Goal: Book appointment/travel/reservation

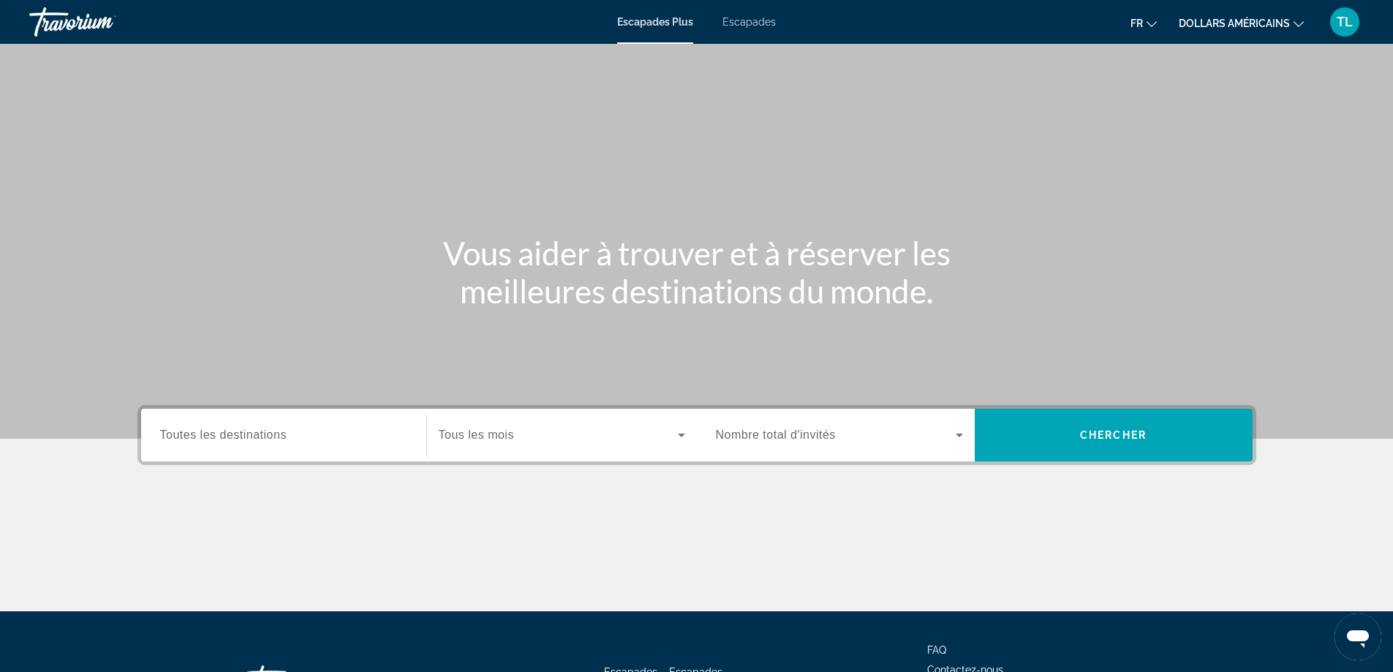
click at [727, 22] on font "Escapades" at bounding box center [748, 22] width 53 height 12
click at [310, 425] on div "Search widget" at bounding box center [283, 435] width 247 height 42
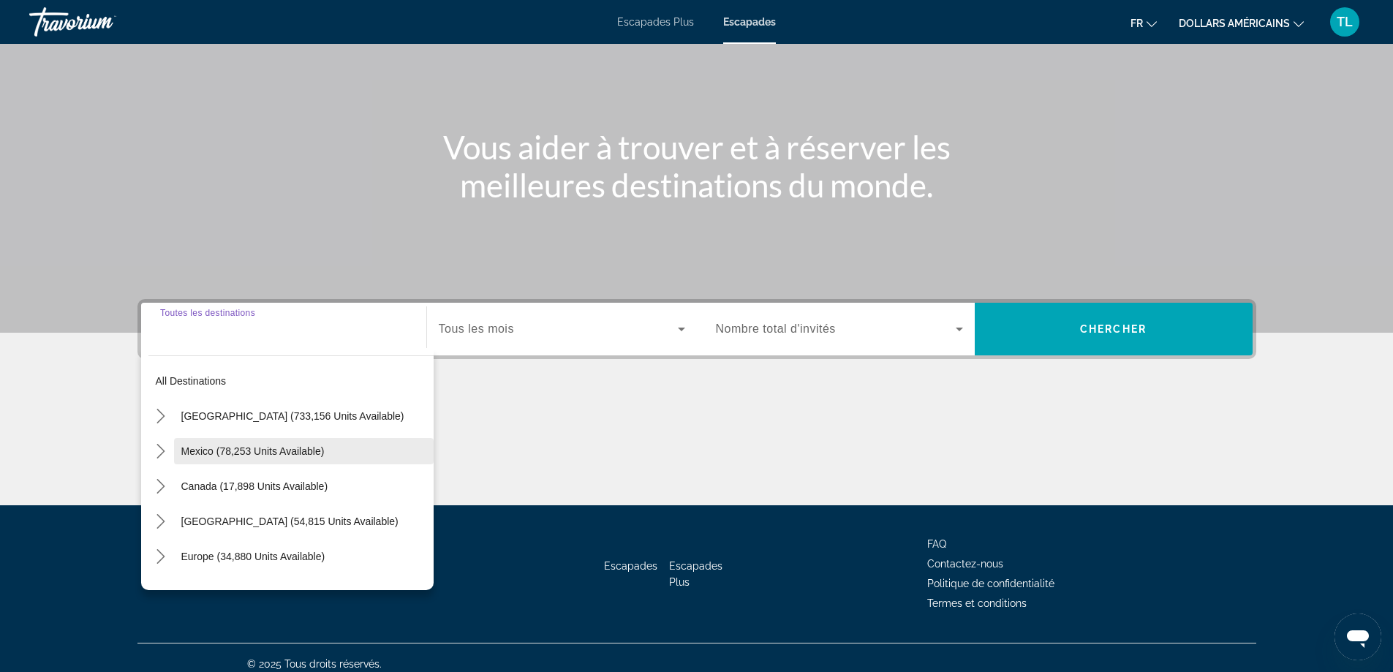
scroll to position [118, 0]
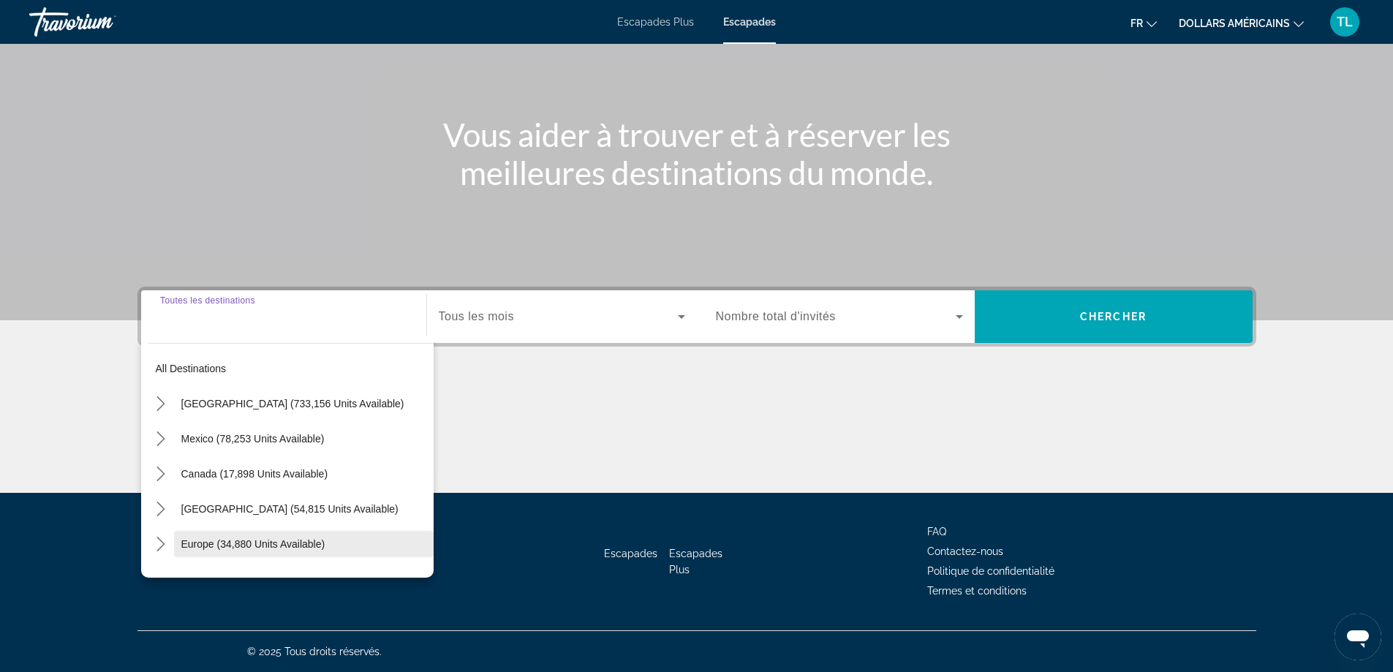
click at [278, 538] on span "Europe (34,880 units available)" at bounding box center [253, 544] width 144 height 12
type input "**********"
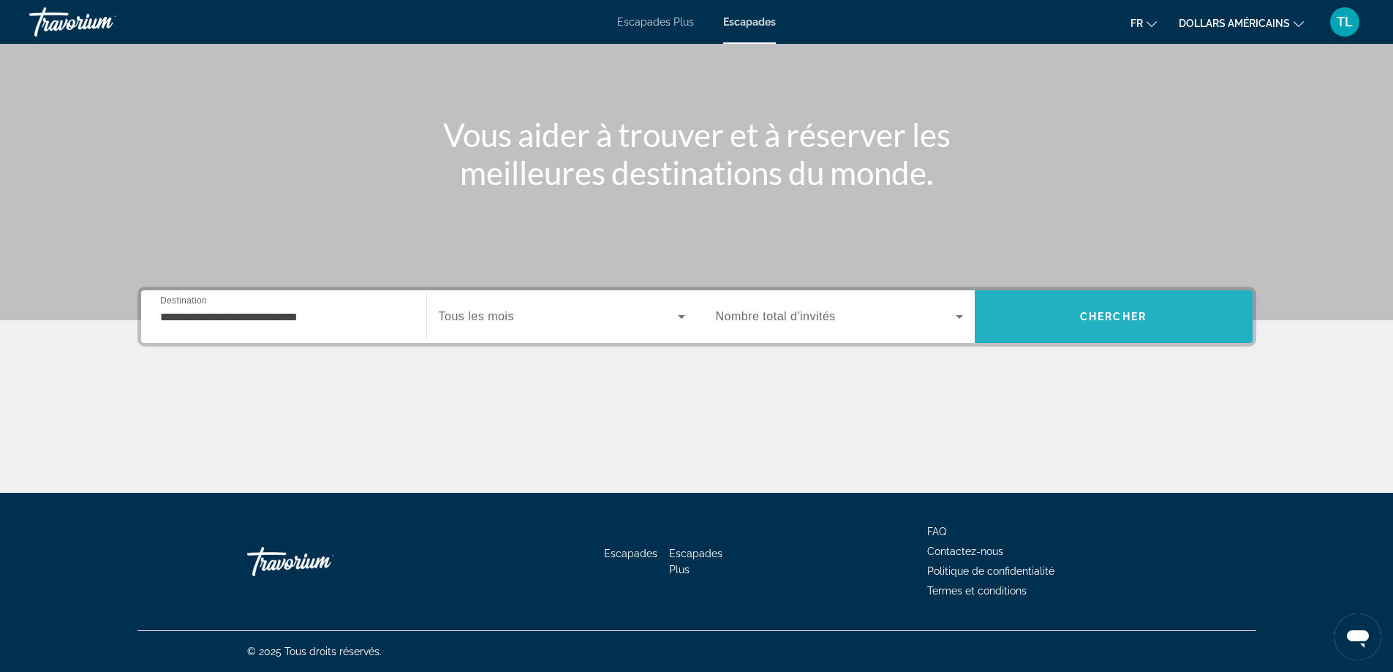
click at [1053, 314] on span "Search" at bounding box center [1113, 316] width 278 height 35
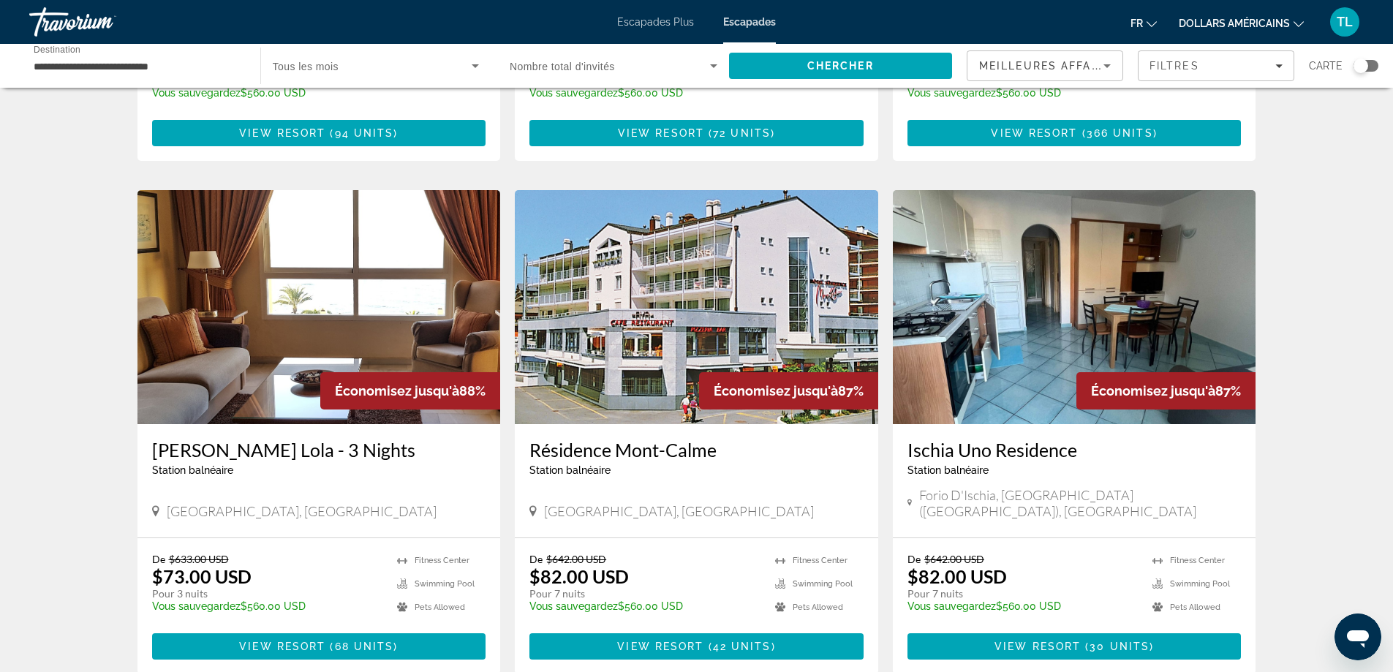
scroll to position [1693, 0]
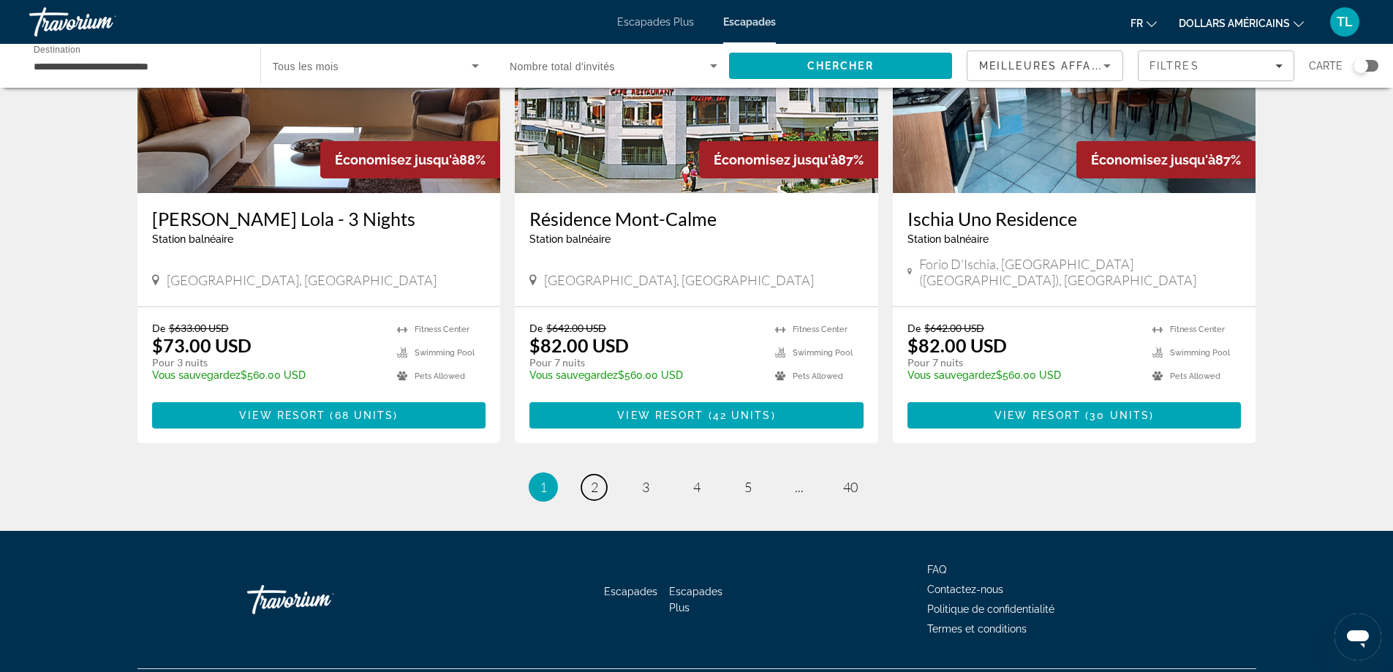
click at [590, 474] on link "page 2" at bounding box center [594, 487] width 26 height 26
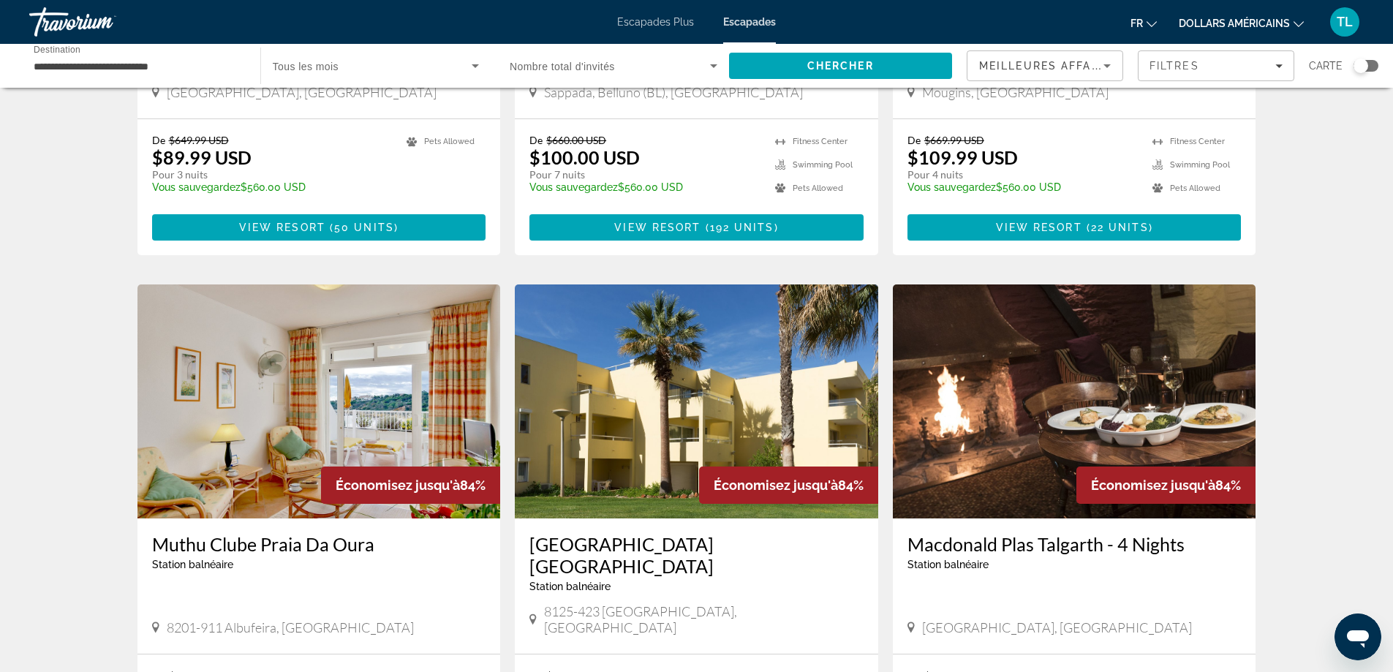
scroll to position [439, 0]
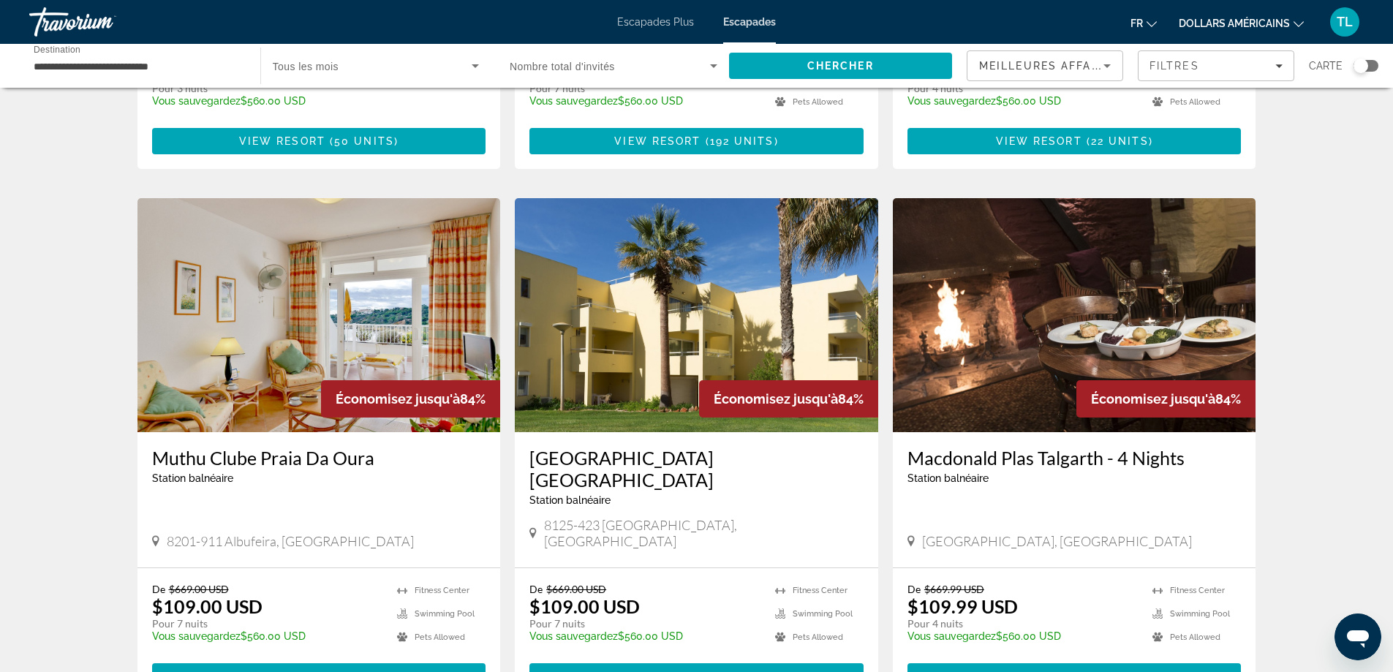
click at [364, 314] on img "Contenu principal" at bounding box center [318, 315] width 363 height 234
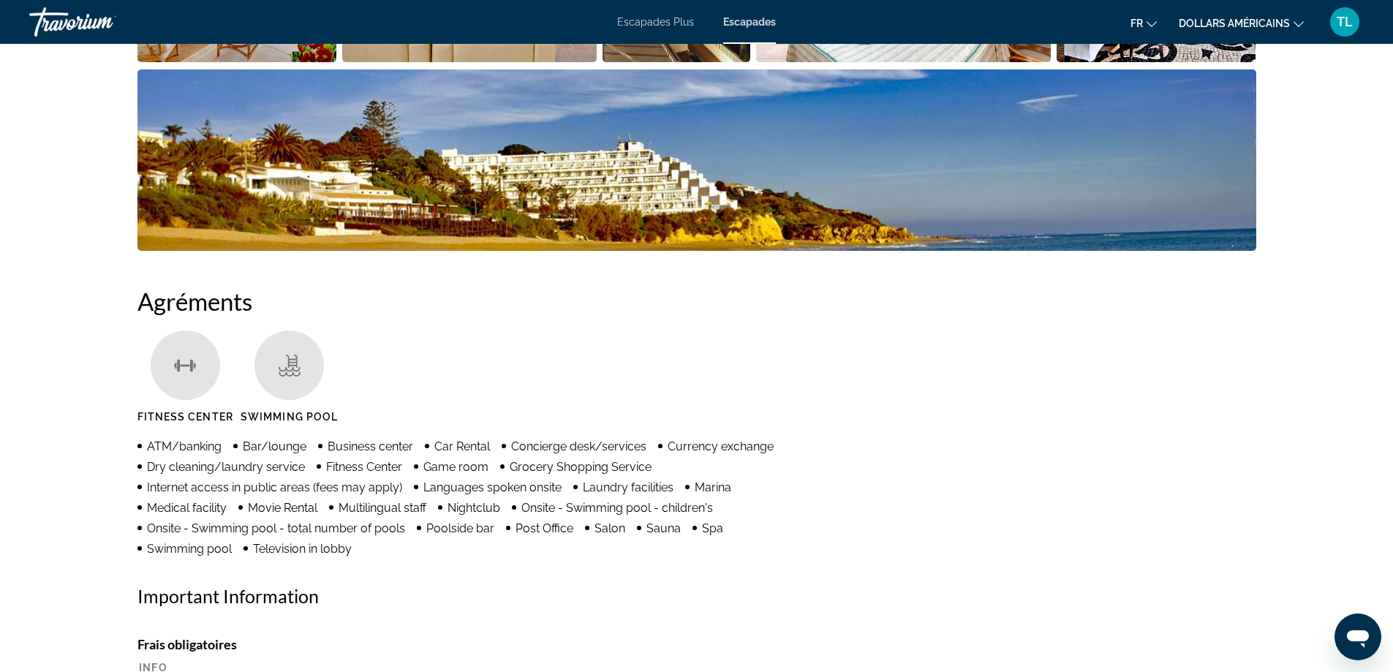
scroll to position [804, 0]
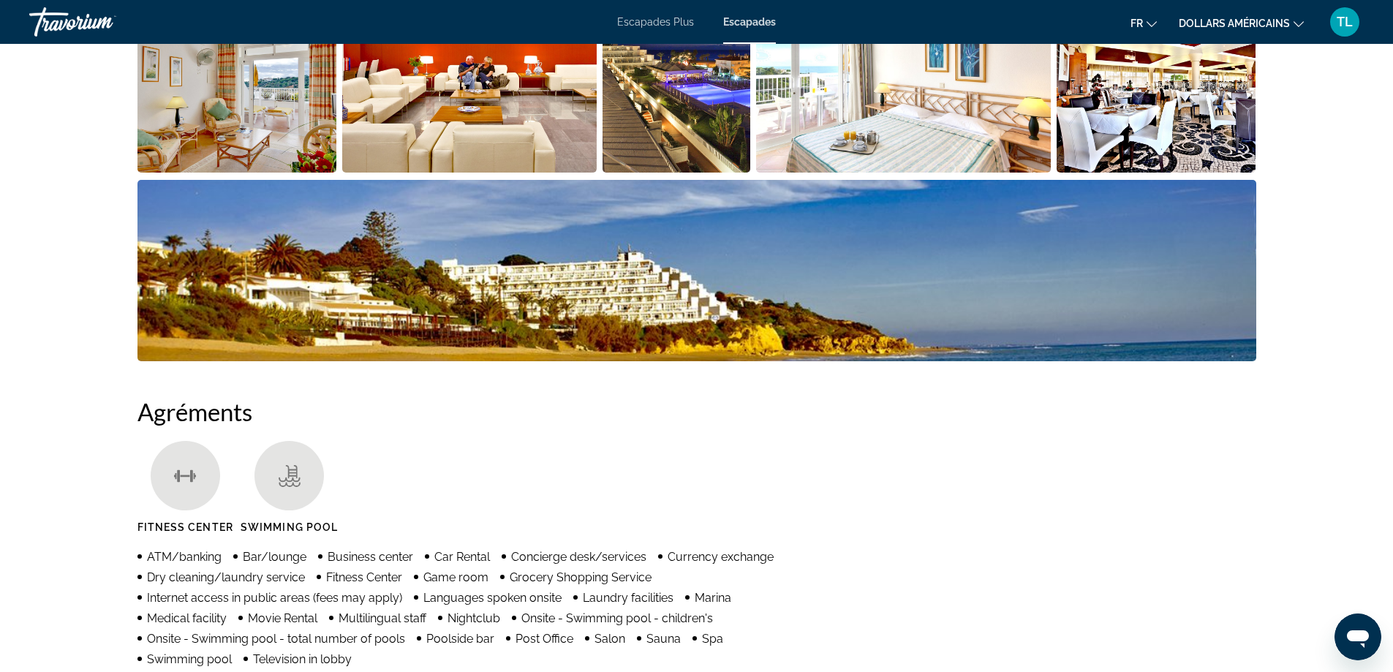
click at [749, 325] on img "Open full-screen image slider" at bounding box center [696, 270] width 1118 height 181
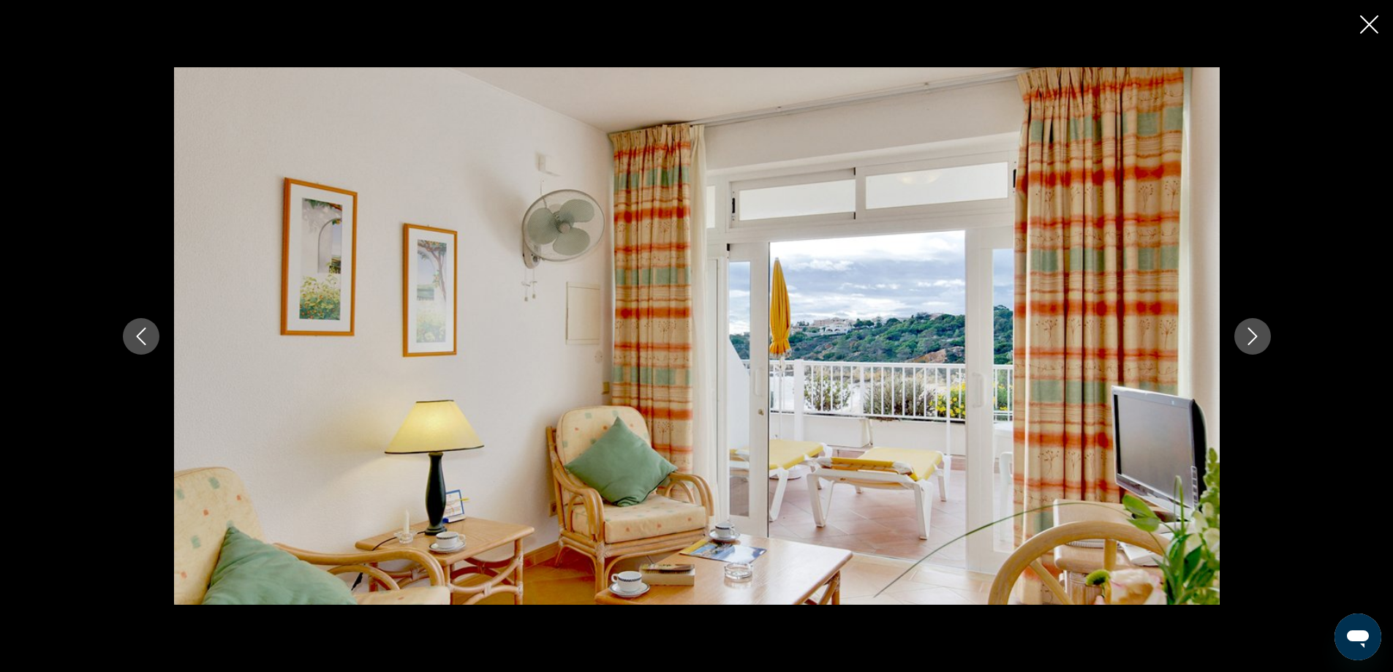
click at [1246, 335] on icon "Next image" at bounding box center [1252, 336] width 18 height 18
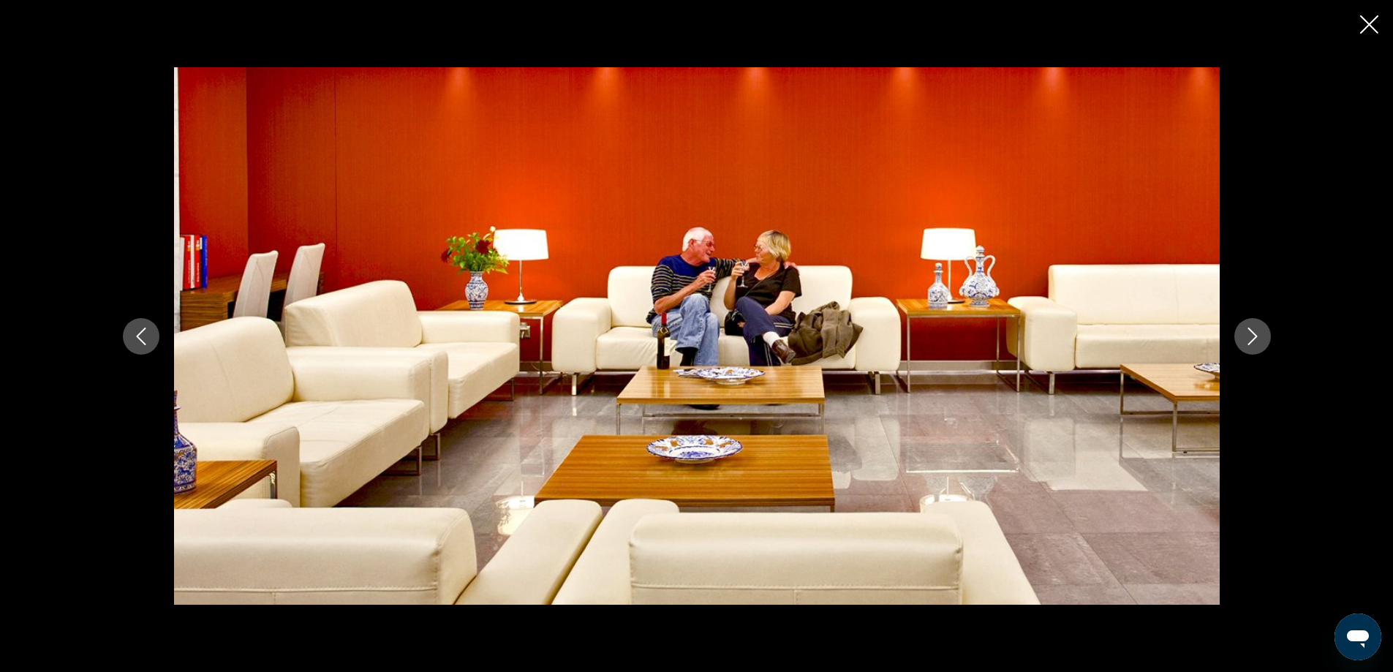
click at [1246, 335] on icon "Next image" at bounding box center [1252, 336] width 18 height 18
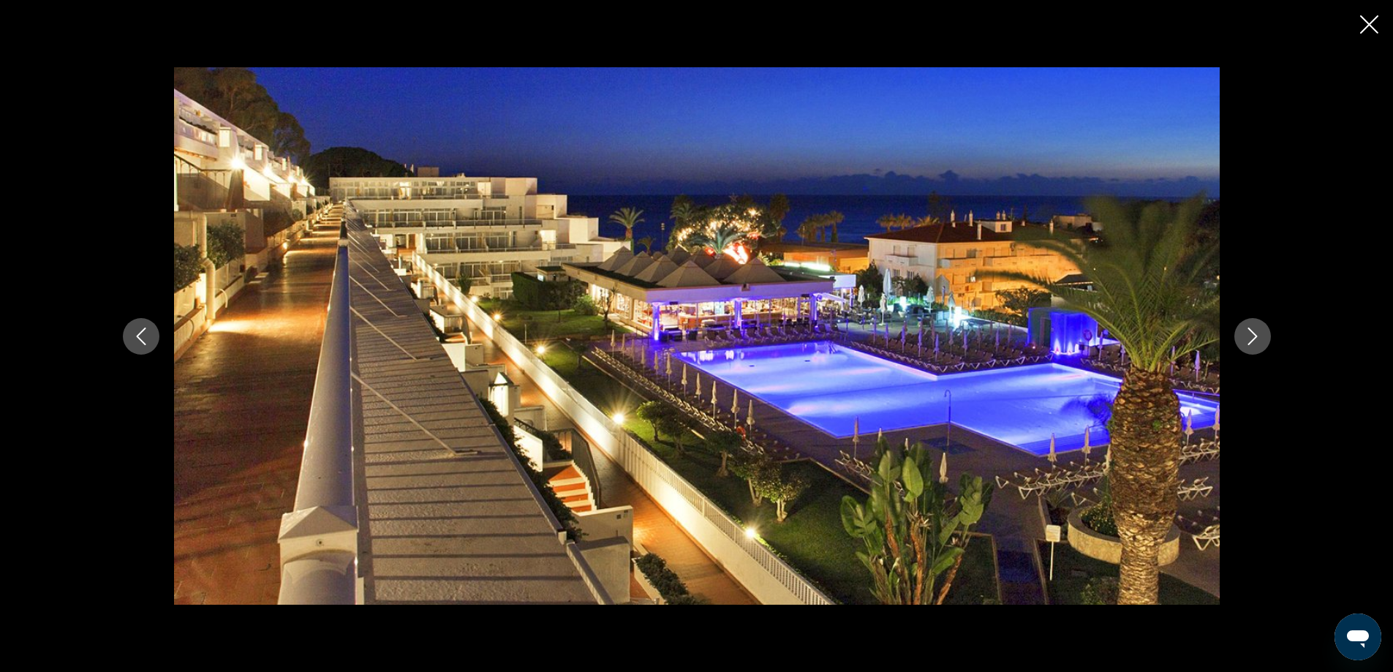
click at [1246, 335] on icon "Next image" at bounding box center [1252, 336] width 18 height 18
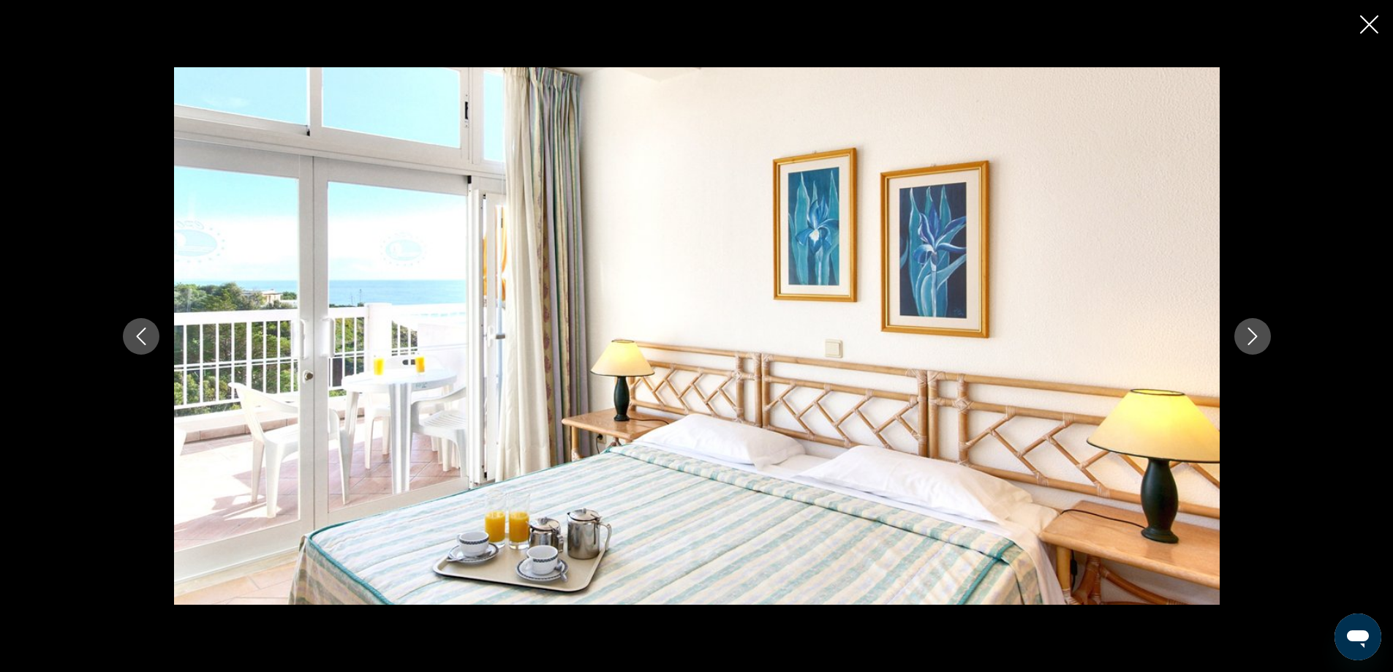
click at [1246, 335] on icon "Next image" at bounding box center [1252, 336] width 18 height 18
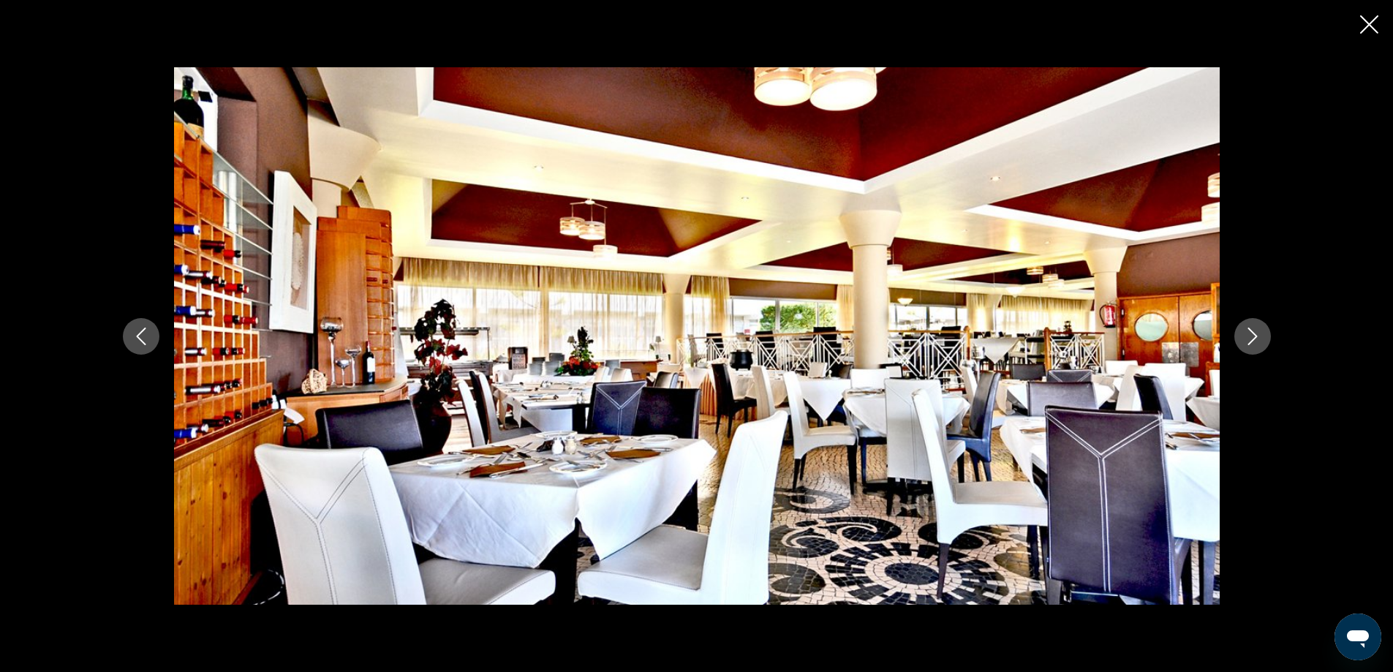
click at [1246, 335] on icon "Next image" at bounding box center [1252, 336] width 18 height 18
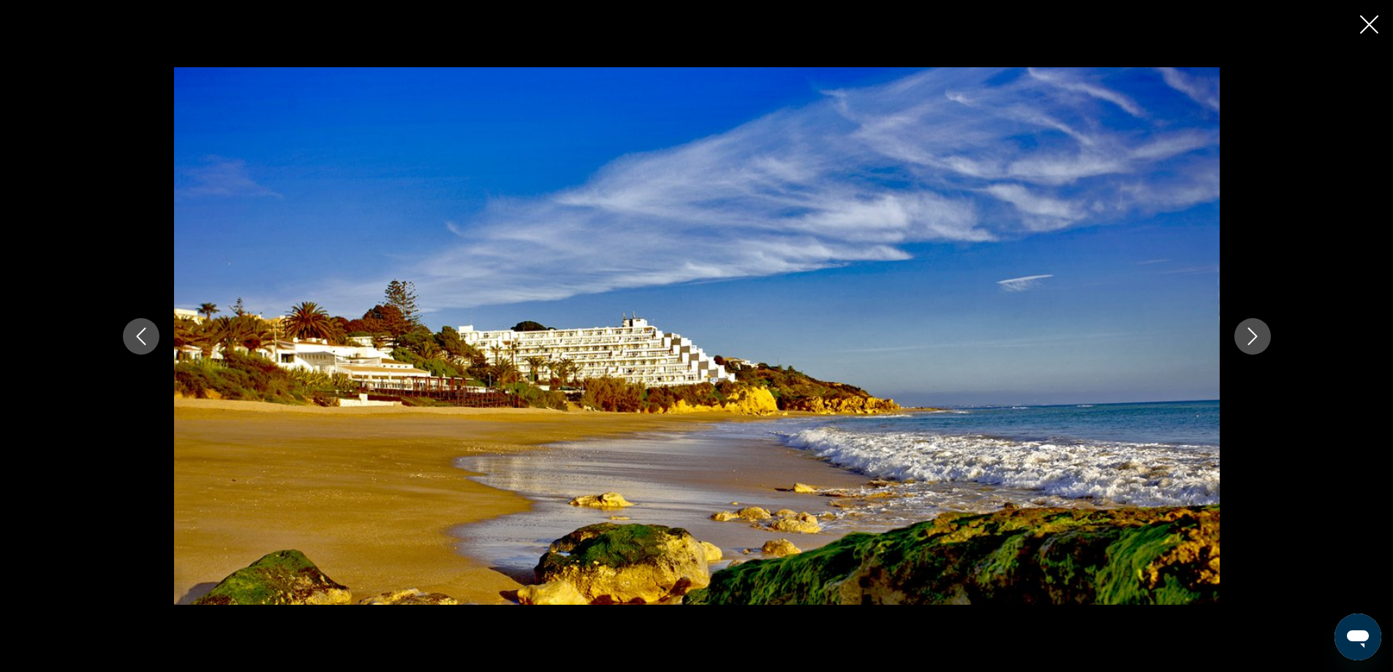
click at [1246, 335] on icon "Next image" at bounding box center [1252, 336] width 18 height 18
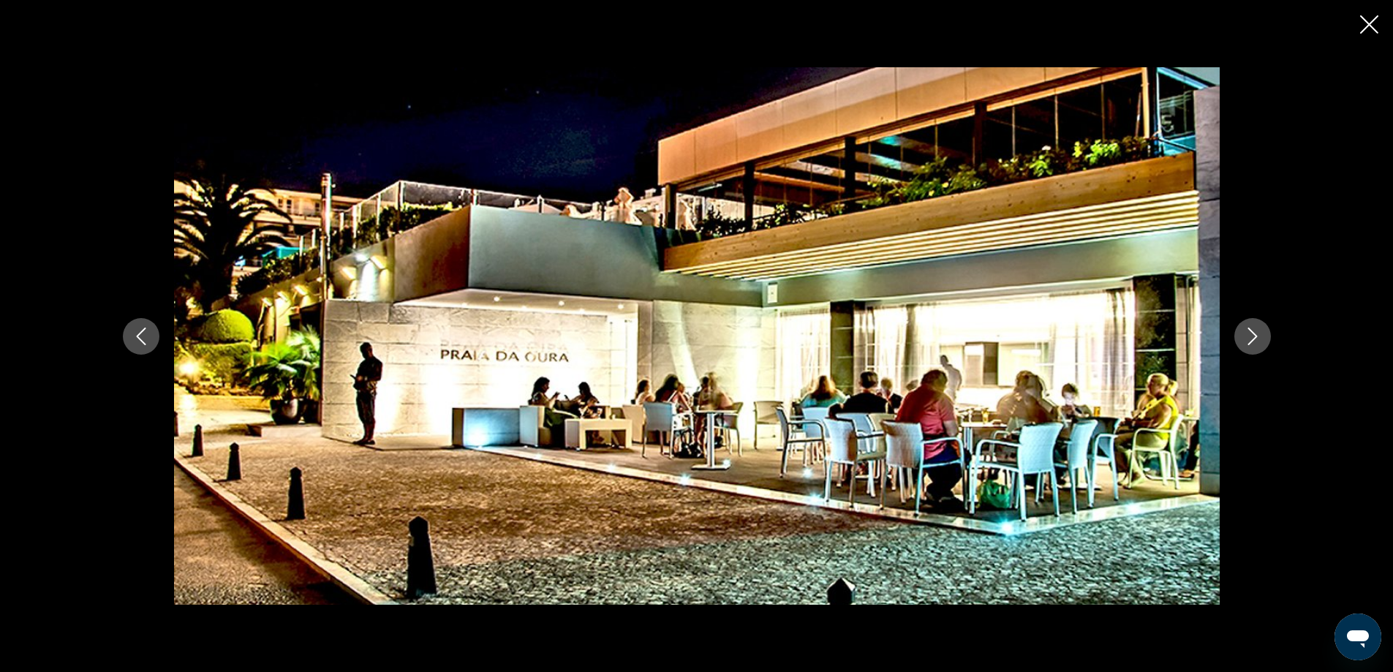
click at [1362, 23] on icon "Close slideshow" at bounding box center [1369, 24] width 18 height 18
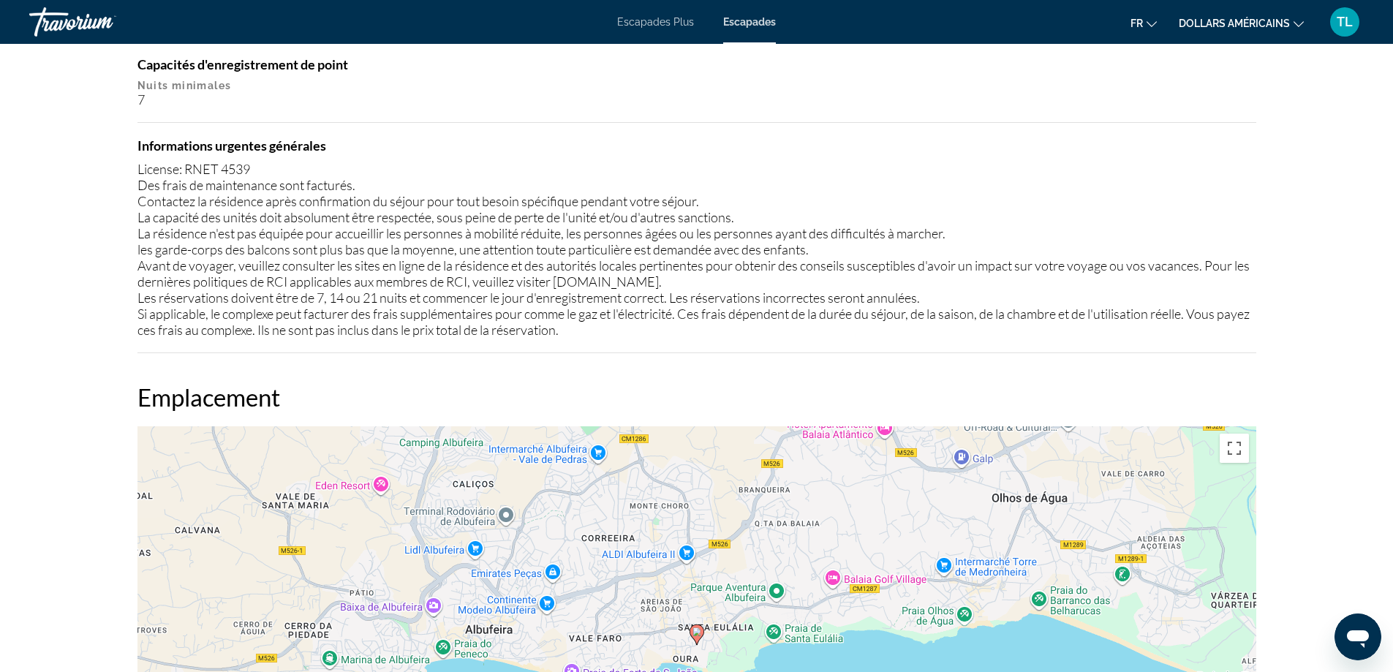
scroll to position [2193, 0]
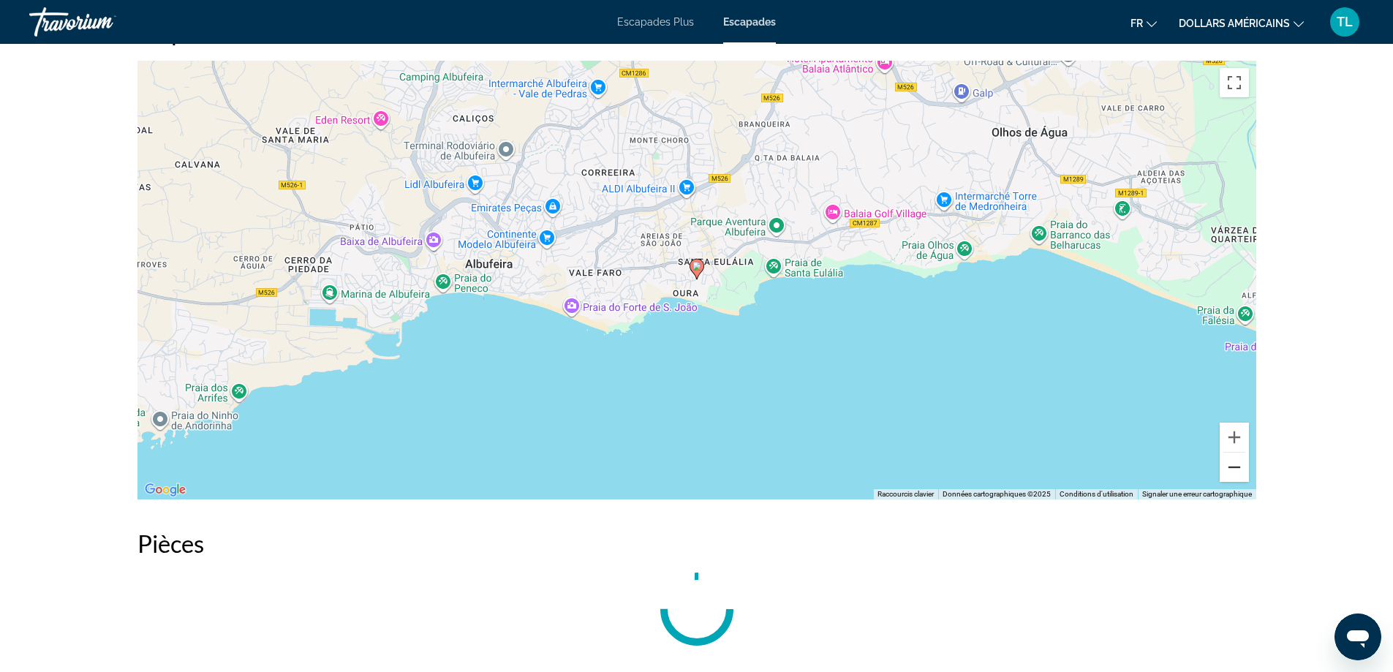
click at [1232, 458] on button "Zoom arrière" at bounding box center [1233, 466] width 29 height 29
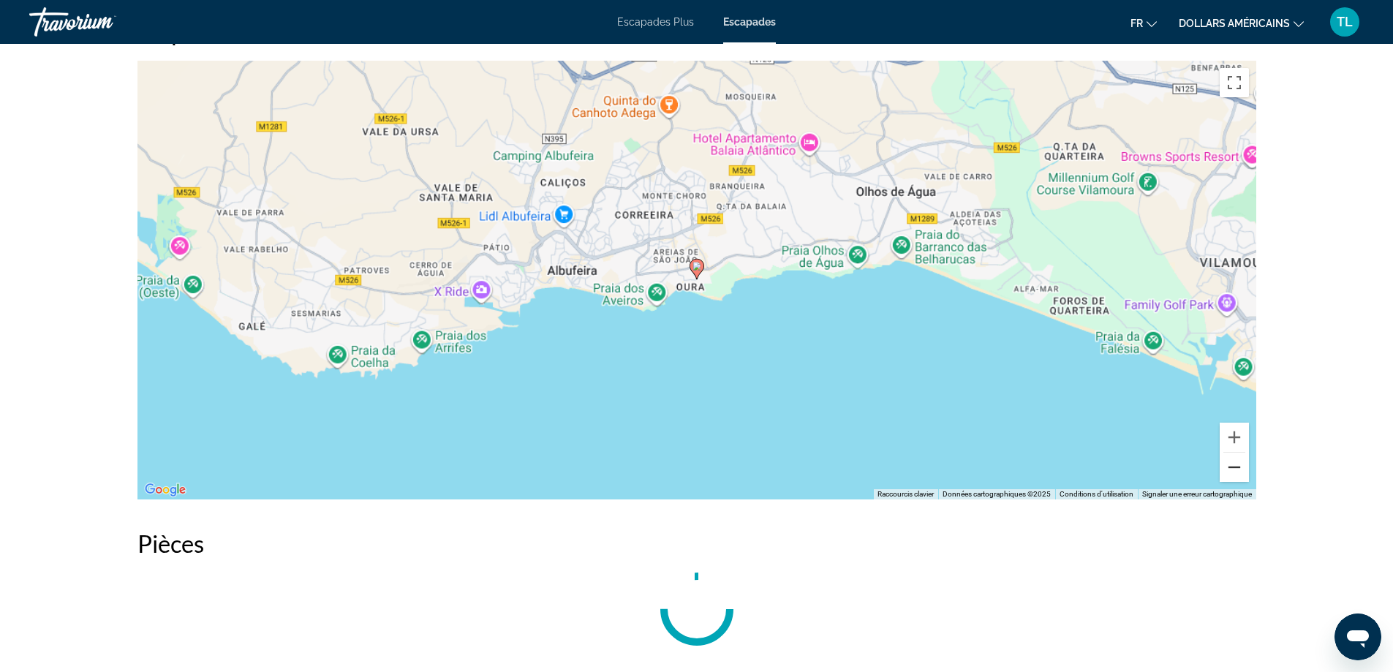
click at [1232, 458] on button "Zoom arrière" at bounding box center [1233, 466] width 29 height 29
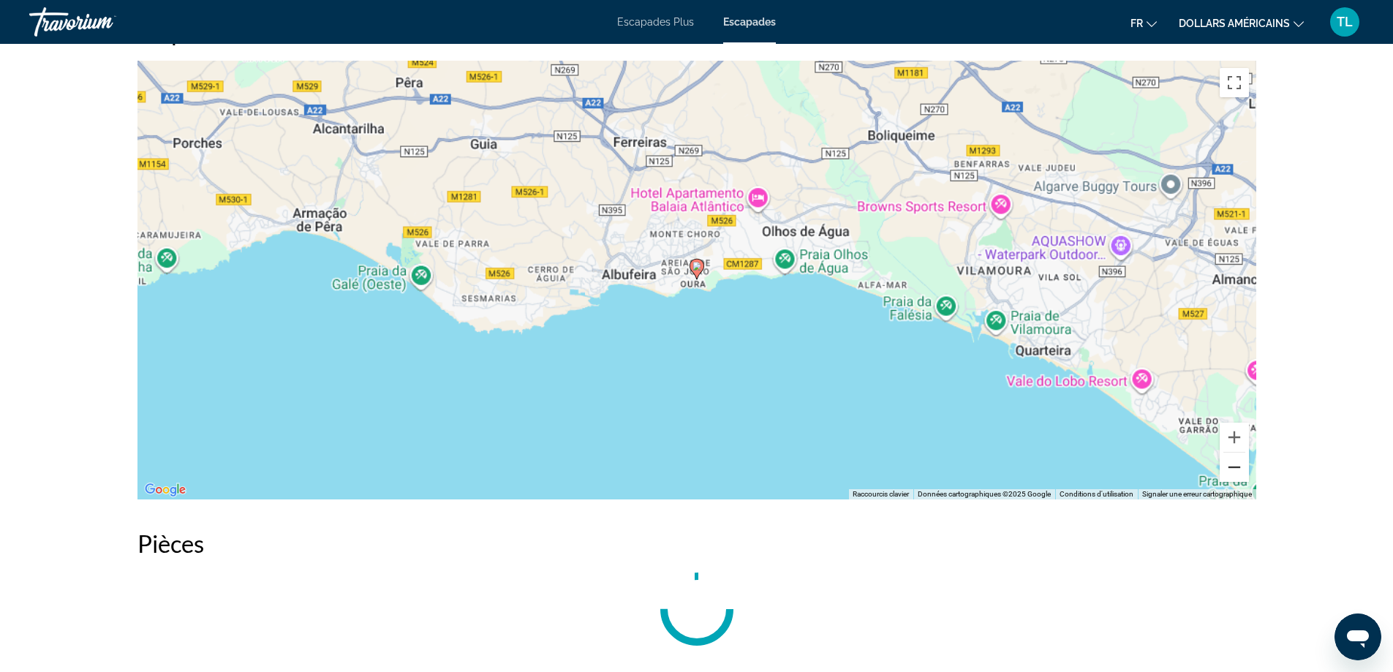
click at [1232, 458] on button "Zoom arrière" at bounding box center [1233, 466] width 29 height 29
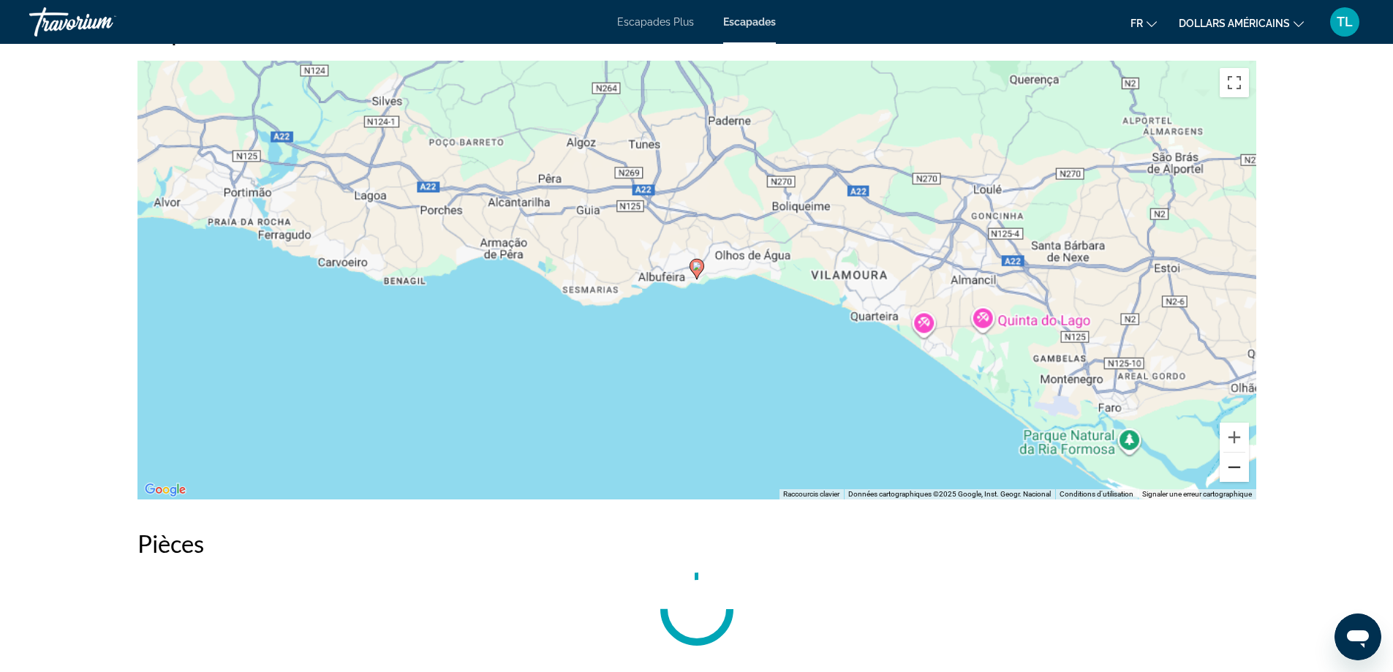
click at [1232, 458] on button "Zoom arrière" at bounding box center [1233, 466] width 29 height 29
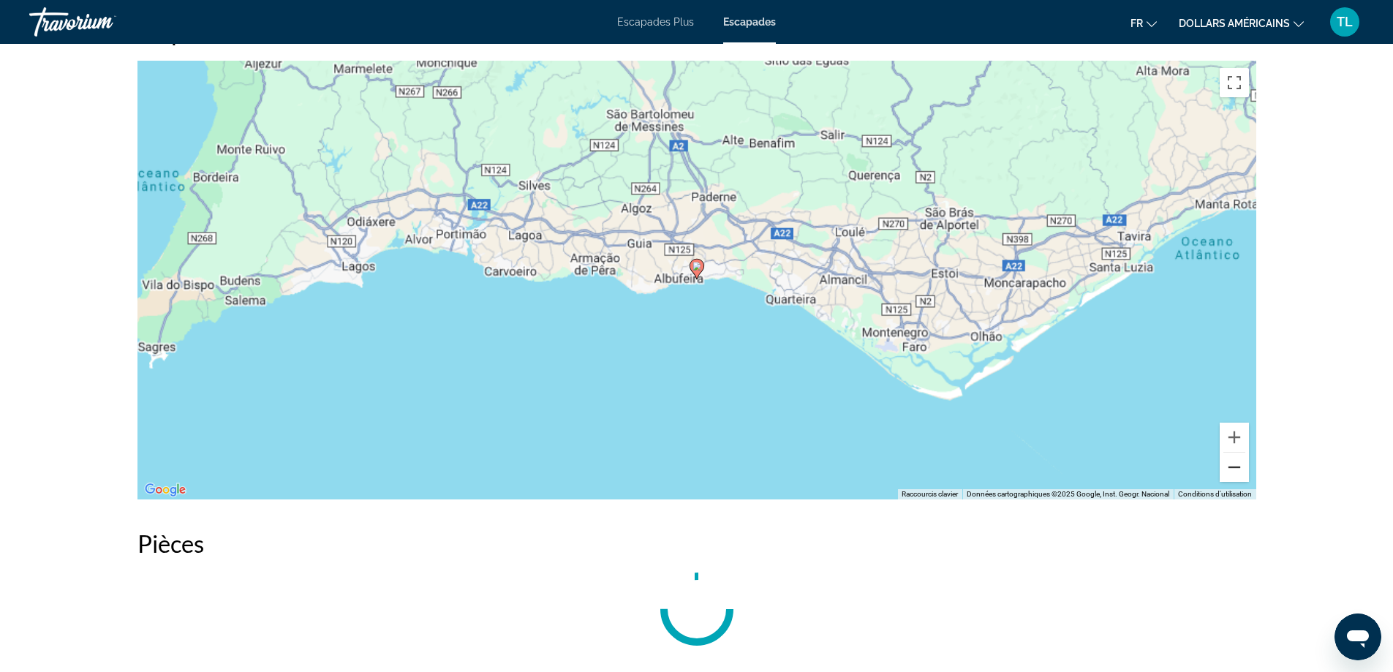
click at [1232, 458] on button "Zoom arrière" at bounding box center [1233, 466] width 29 height 29
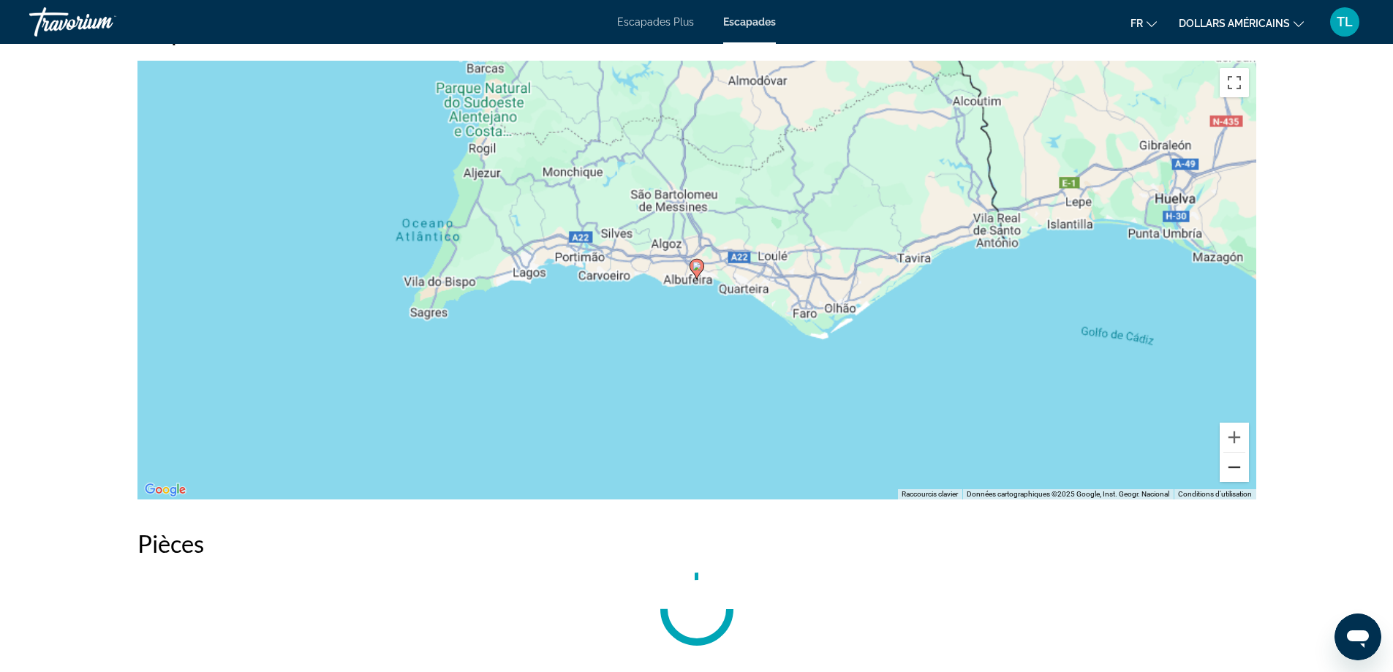
click at [1232, 458] on button "Zoom arrière" at bounding box center [1233, 466] width 29 height 29
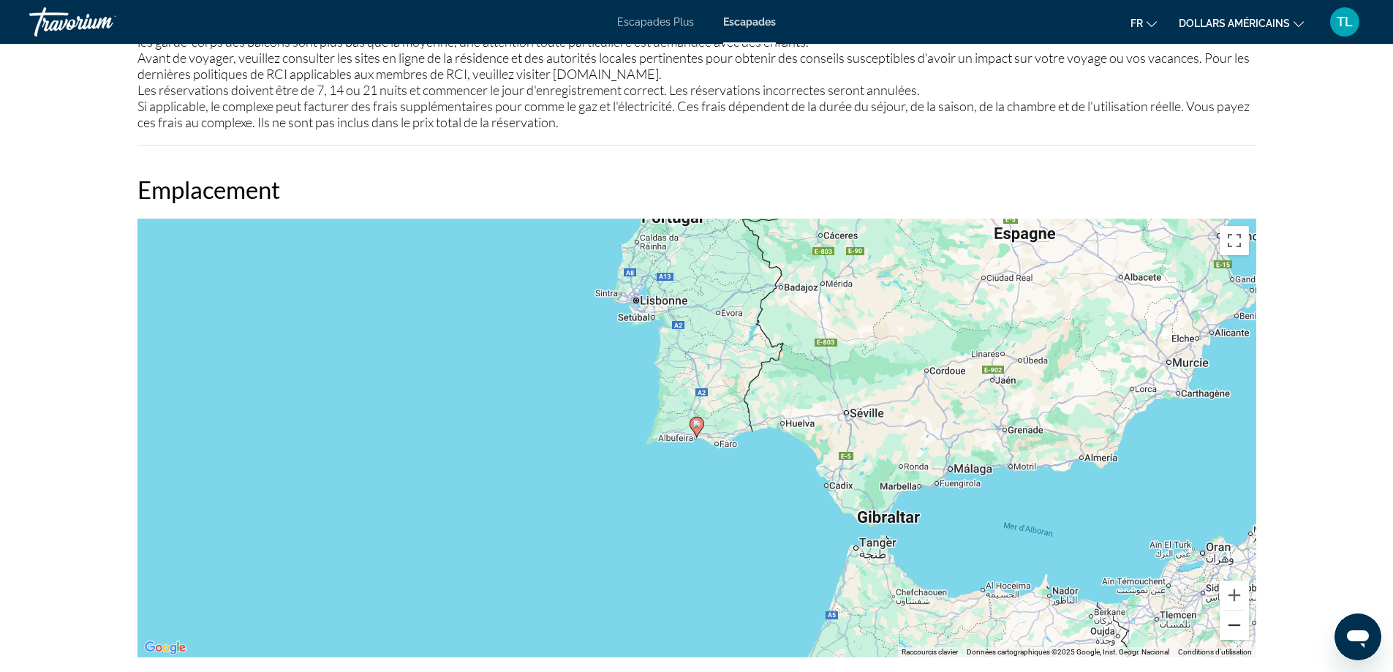
scroll to position [2010, 0]
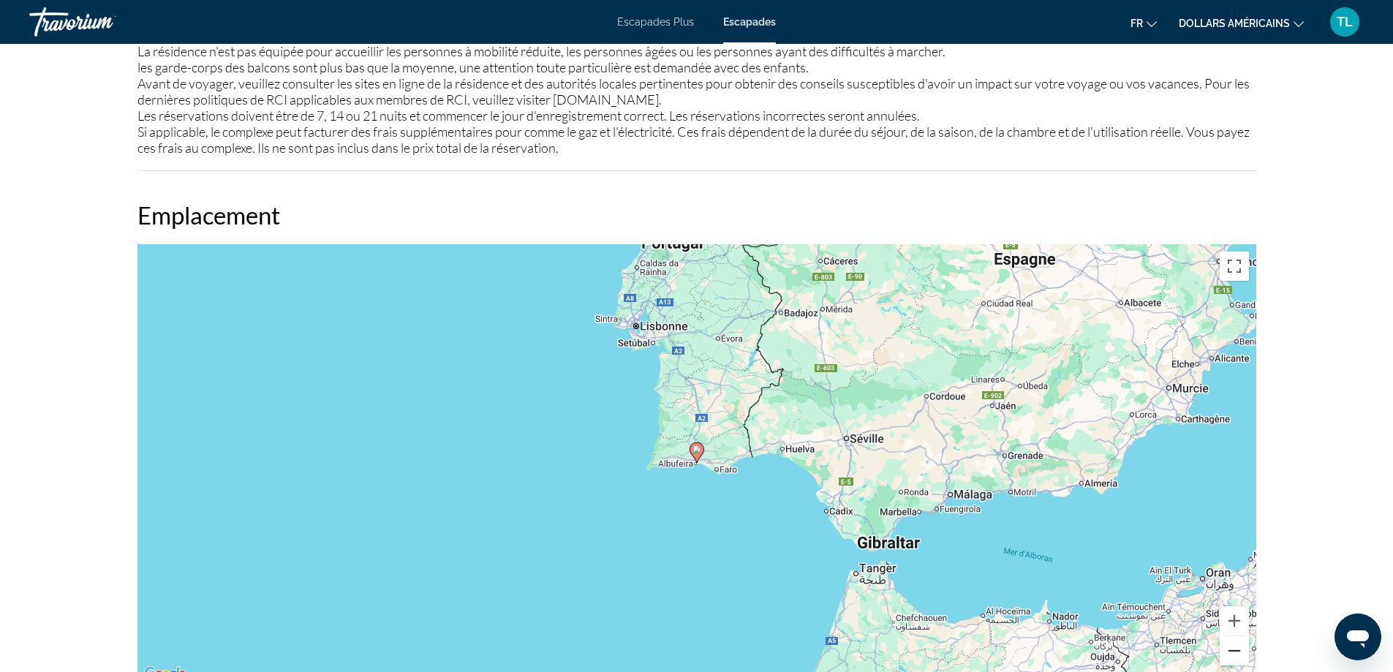
click at [1233, 649] on button "Zoom arrière" at bounding box center [1233, 650] width 29 height 29
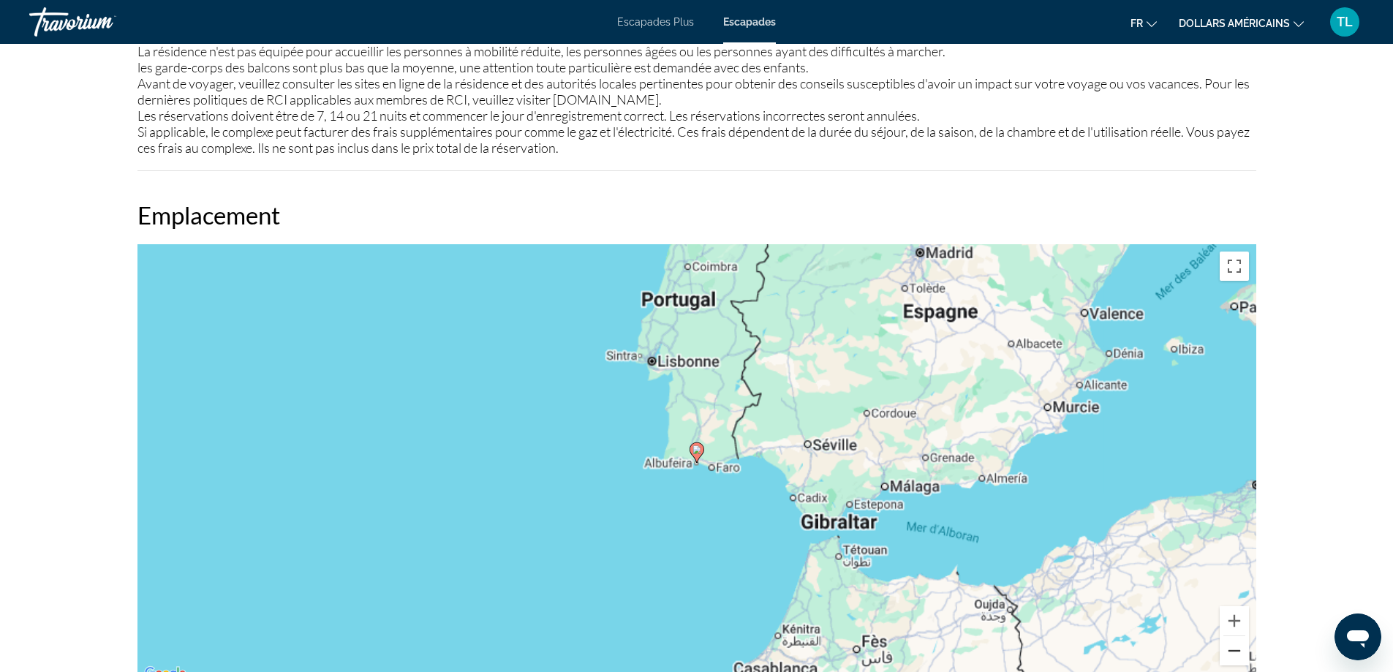
click at [1233, 649] on button "Zoom arrière" at bounding box center [1233, 650] width 29 height 29
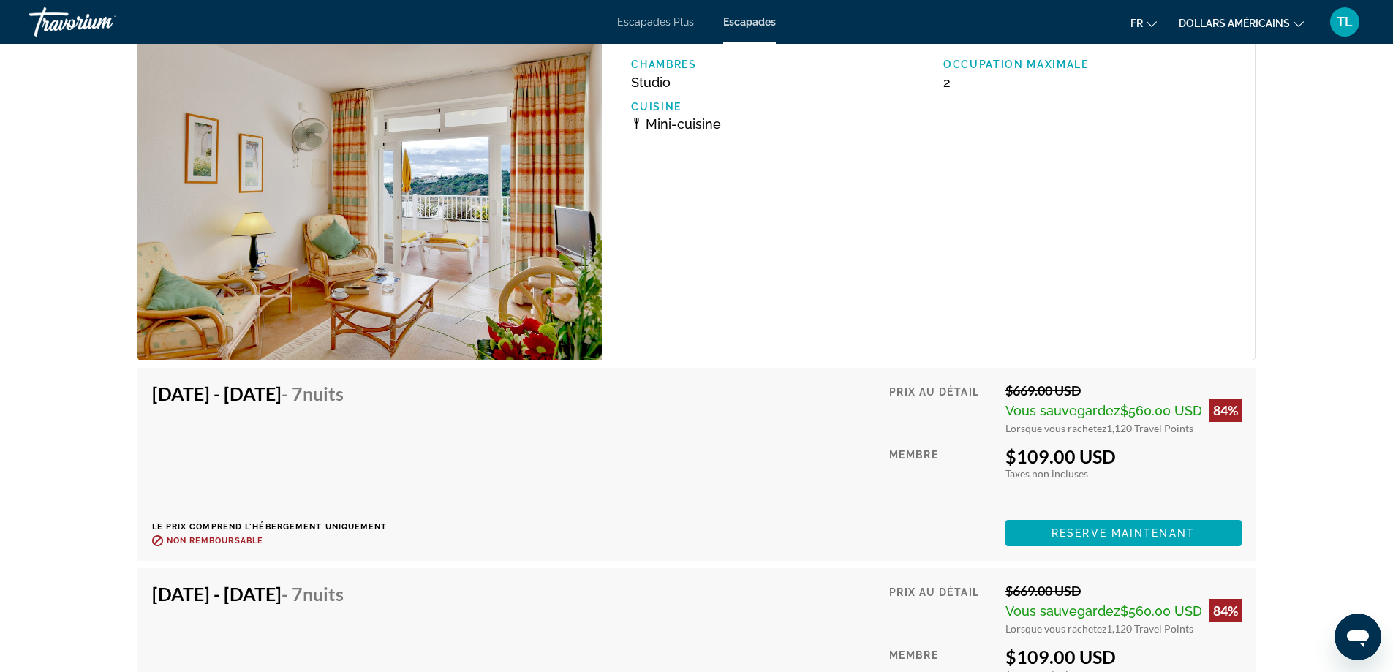
scroll to position [2569, 0]
